Goal: Use online tool/utility: Utilize a website feature to perform a specific function

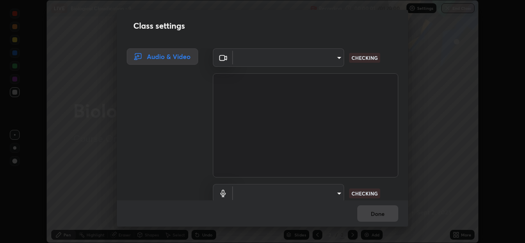
scroll to position [243, 524]
type input "9788daf0cbf52dd0d374ba9f0d4f11576c03820bc15fcf9a4a11f890b69d92bf"
type input "345f5d8304a1ab30e3d14ed5696ced08ebab0189725ef91838db04cd8f5619d4"
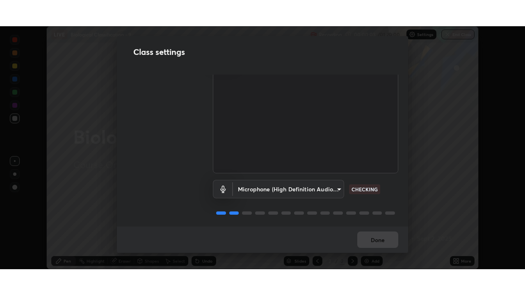
scroll to position [34, 0]
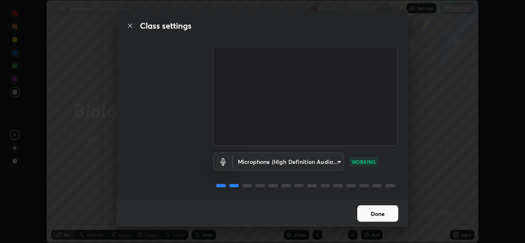
click at [381, 217] on button "Done" at bounding box center [377, 213] width 41 height 16
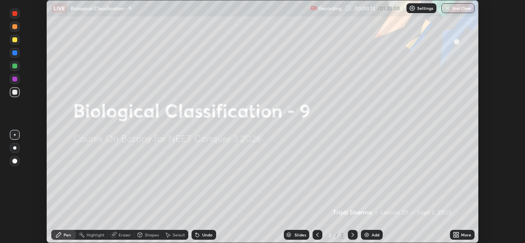
click at [456, 235] on icon at bounding box center [457, 236] width 2 height 2
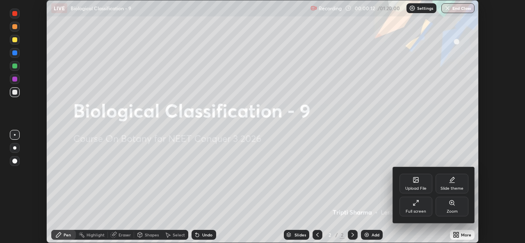
click at [407, 207] on div "Full screen" at bounding box center [415, 207] width 33 height 20
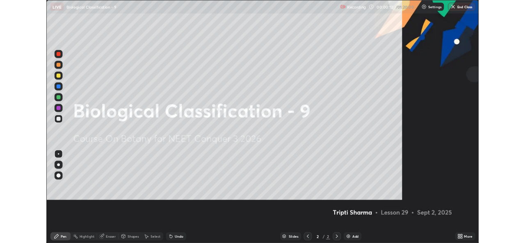
scroll to position [295, 525]
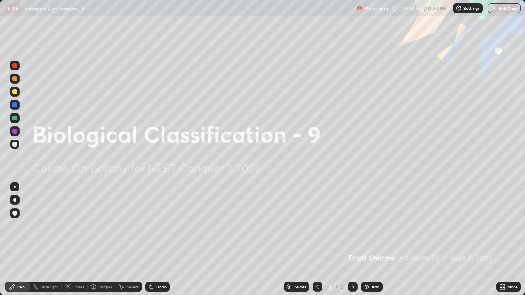
click at [373, 243] on div "Add" at bounding box center [375, 287] width 8 height 4
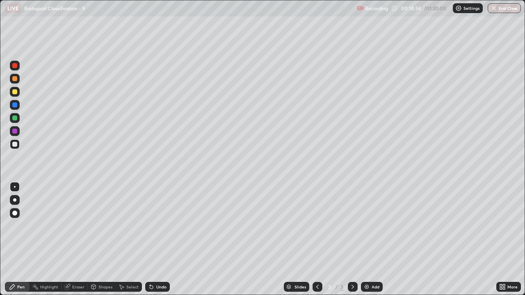
click at [14, 212] on div at bounding box center [14, 213] width 5 height 5
click at [16, 96] on div at bounding box center [15, 92] width 10 height 10
click at [16, 120] on div at bounding box center [14, 118] width 5 height 5
click at [370, 243] on div "Add" at bounding box center [372, 287] width 22 height 10
click at [16, 82] on div at bounding box center [15, 79] width 10 height 10
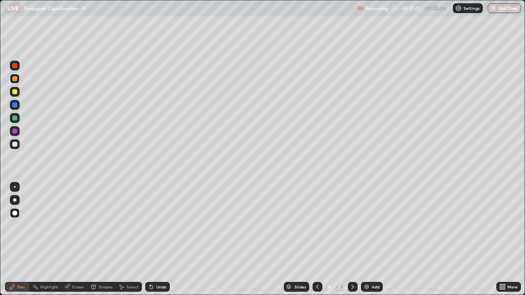
click at [15, 92] on div at bounding box center [14, 91] width 5 height 5
click at [15, 118] on div at bounding box center [14, 118] width 5 height 5
click at [372, 243] on div "Add" at bounding box center [372, 287] width 22 height 10
click at [15, 92] on div at bounding box center [14, 91] width 5 height 5
click at [18, 145] on div at bounding box center [15, 144] width 10 height 10
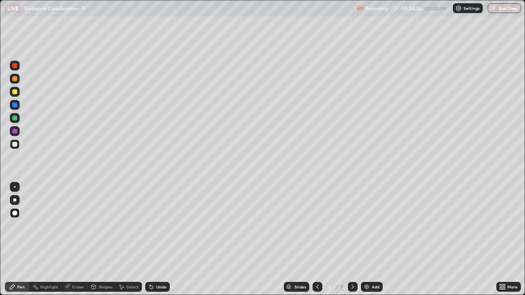
click at [156, 243] on div "Undo" at bounding box center [161, 287] width 10 height 4
click at [371, 243] on div "Add" at bounding box center [375, 287] width 8 height 4
click at [16, 81] on div at bounding box center [14, 78] width 5 height 5
click at [14, 146] on div at bounding box center [14, 144] width 5 height 5
click at [378, 243] on div "Add" at bounding box center [372, 287] width 22 height 10
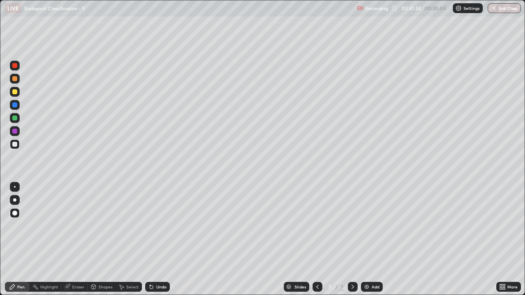
click at [16, 80] on div at bounding box center [14, 78] width 5 height 5
click at [16, 144] on div at bounding box center [14, 144] width 5 height 5
click at [163, 243] on div "Undo" at bounding box center [157, 287] width 25 height 10
click at [159, 243] on div "Undo" at bounding box center [161, 287] width 10 height 4
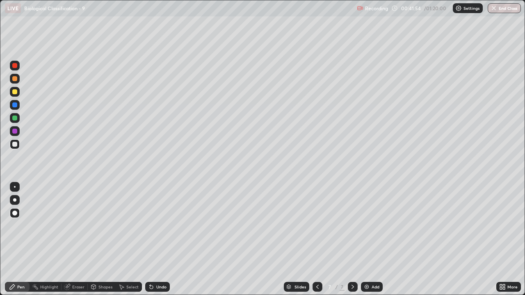
click at [161, 243] on div "Undo" at bounding box center [161, 287] width 10 height 4
click at [162, 243] on div "Undo" at bounding box center [161, 287] width 10 height 4
click at [161, 243] on div "Undo" at bounding box center [161, 287] width 10 height 4
click at [159, 243] on div "Undo" at bounding box center [161, 287] width 10 height 4
click at [160, 243] on div "Undo" at bounding box center [161, 287] width 10 height 4
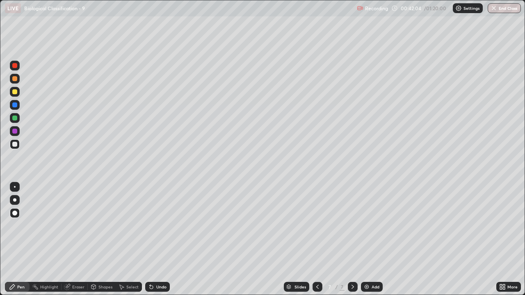
click at [15, 118] on div at bounding box center [14, 118] width 5 height 5
click at [17, 148] on div at bounding box center [15, 144] width 10 height 10
click at [15, 96] on div at bounding box center [15, 92] width 10 height 10
click at [16, 83] on div at bounding box center [15, 79] width 10 height 10
click at [15, 118] on div at bounding box center [14, 118] width 5 height 5
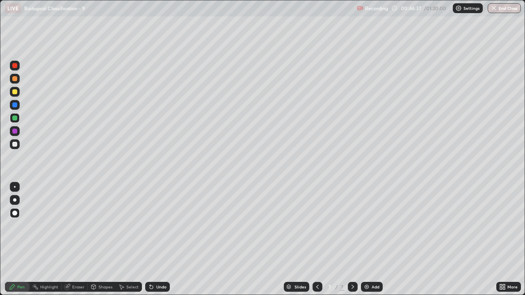
click at [371, 243] on div "Add" at bounding box center [375, 287] width 8 height 4
click at [16, 146] on div at bounding box center [14, 144] width 5 height 5
click at [156, 243] on div "Undo" at bounding box center [161, 287] width 10 height 4
click at [154, 243] on div "Undo" at bounding box center [157, 287] width 25 height 10
click at [156, 243] on div "Undo" at bounding box center [161, 287] width 10 height 4
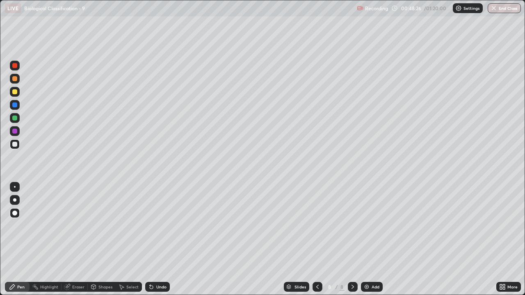
click at [18, 119] on div at bounding box center [15, 118] width 10 height 10
click at [371, 243] on div "Add" at bounding box center [375, 287] width 8 height 4
click at [105, 243] on div "Shapes" at bounding box center [102, 287] width 28 height 10
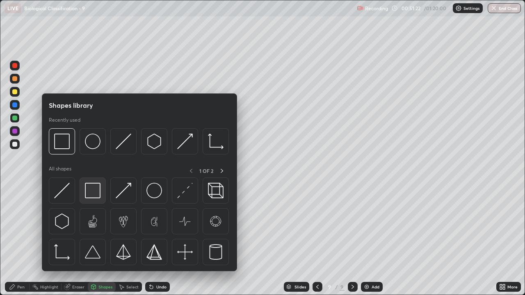
click at [100, 196] on img at bounding box center [93, 191] width 16 height 16
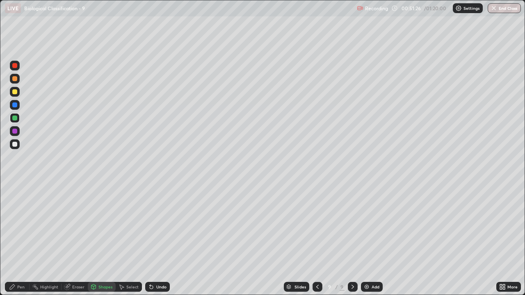
click at [16, 148] on div at bounding box center [15, 144] width 10 height 10
click at [21, 243] on div "Pen" at bounding box center [17, 287] width 25 height 10
click at [15, 79] on div at bounding box center [14, 78] width 5 height 5
click at [16, 146] on div at bounding box center [14, 144] width 5 height 5
click at [150, 243] on icon at bounding box center [151, 287] width 3 height 3
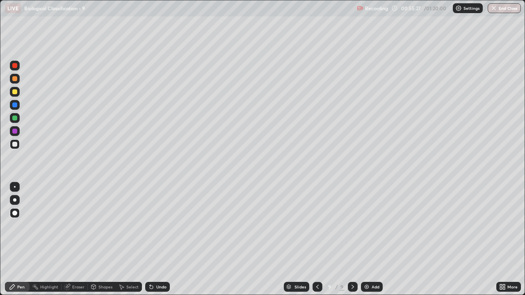
click at [16, 120] on div at bounding box center [14, 118] width 5 height 5
click at [370, 243] on div "Add" at bounding box center [372, 287] width 22 height 10
click at [17, 146] on div at bounding box center [15, 144] width 10 height 10
click at [321, 243] on div at bounding box center [317, 287] width 10 height 10
click at [52, 243] on div "Highlight" at bounding box center [46, 287] width 32 height 10
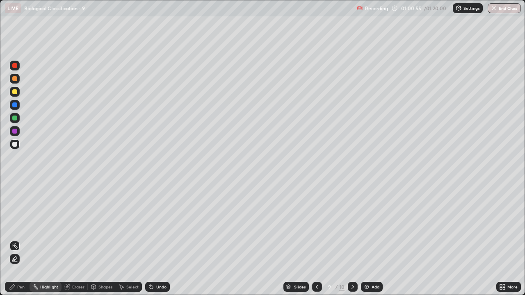
click at [352, 243] on icon at bounding box center [352, 287] width 7 height 7
click at [369, 243] on div "Add" at bounding box center [372, 287] width 22 height 10
click at [17, 92] on div at bounding box center [14, 91] width 5 height 5
click at [19, 243] on div "Pen" at bounding box center [20, 287] width 7 height 4
click at [15, 214] on div at bounding box center [14, 213] width 5 height 5
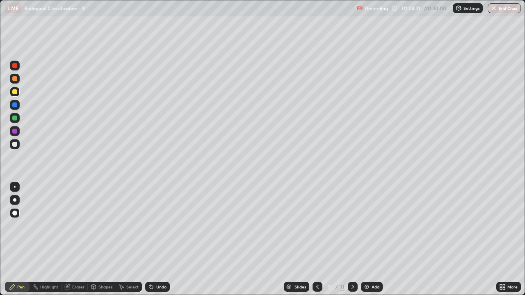
click at [16, 148] on div at bounding box center [15, 144] width 10 height 10
click at [15, 200] on div at bounding box center [14, 199] width 3 height 3
click at [14, 119] on div at bounding box center [14, 118] width 5 height 5
click at [14, 145] on div at bounding box center [14, 144] width 5 height 5
click at [16, 93] on div at bounding box center [14, 91] width 5 height 5
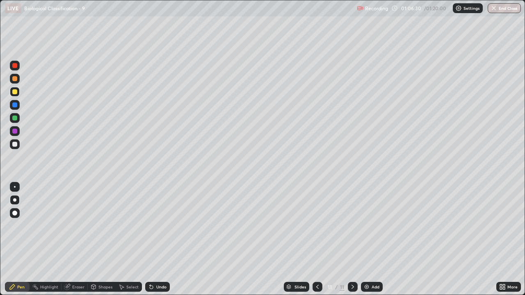
click at [17, 108] on div at bounding box center [15, 105] width 10 height 10
click at [17, 83] on div at bounding box center [15, 79] width 10 height 10
click at [15, 92] on div at bounding box center [14, 91] width 5 height 5
click at [15, 118] on div at bounding box center [14, 118] width 5 height 5
click at [158, 243] on div "Undo" at bounding box center [161, 287] width 10 height 4
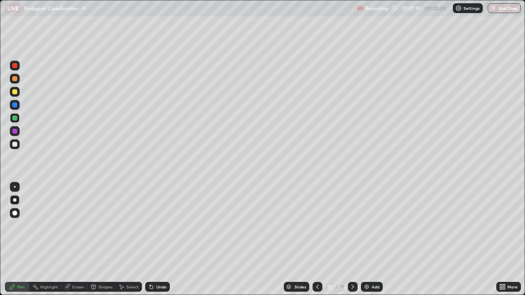
click at [17, 81] on div at bounding box center [15, 79] width 10 height 10
click at [15, 145] on div at bounding box center [14, 144] width 5 height 5
click at [15, 79] on div at bounding box center [14, 78] width 5 height 5
click at [43, 243] on div "Highlight" at bounding box center [49, 287] width 18 height 4
click at [24, 243] on div "Pen" at bounding box center [20, 287] width 7 height 4
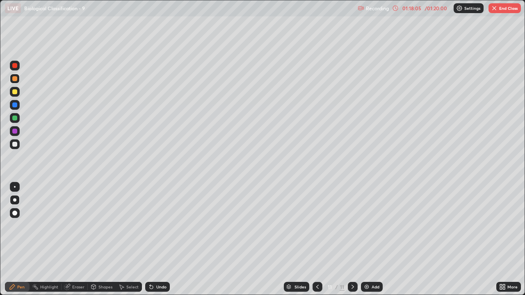
click at [502, 8] on button "End Class" at bounding box center [504, 8] width 32 height 10
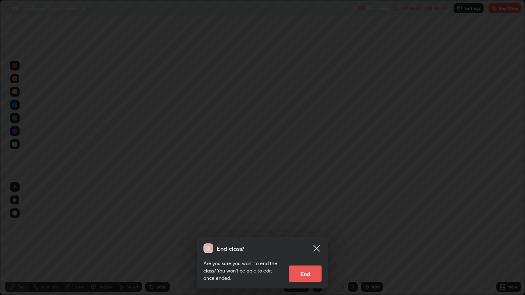
click at [307, 243] on button "End" at bounding box center [305, 274] width 33 height 16
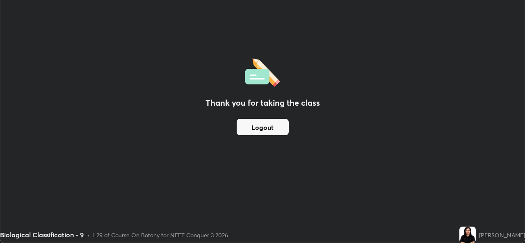
scroll to position [40746, 40464]
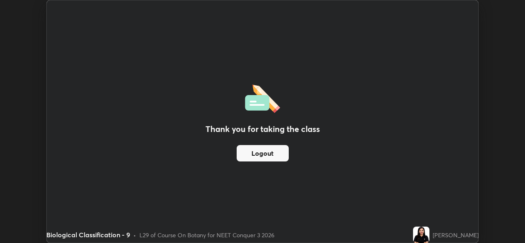
click at [254, 153] on button "Logout" at bounding box center [263, 153] width 52 height 16
click at [254, 154] on button "Logout" at bounding box center [263, 153] width 52 height 16
